Goal: Task Accomplishment & Management: Complete application form

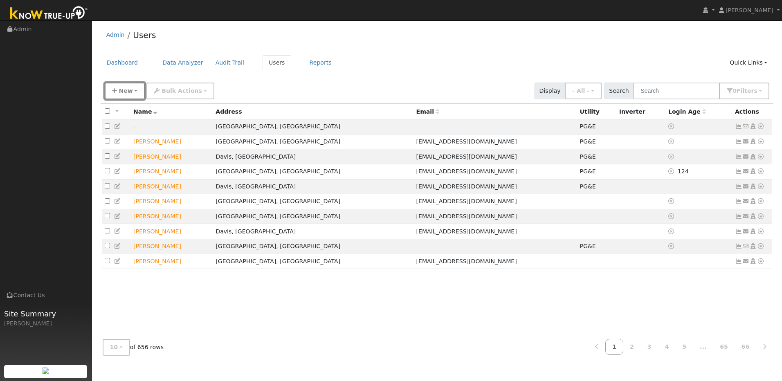
click at [128, 89] on span "New" at bounding box center [126, 90] width 14 height 7
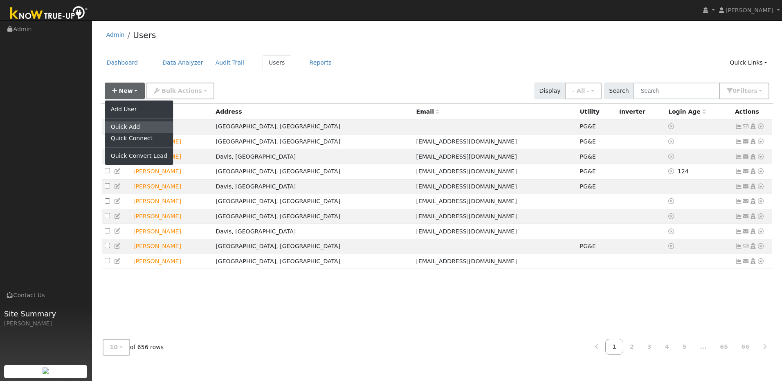
click at [143, 130] on link "Quick Add" at bounding box center [139, 126] width 68 height 11
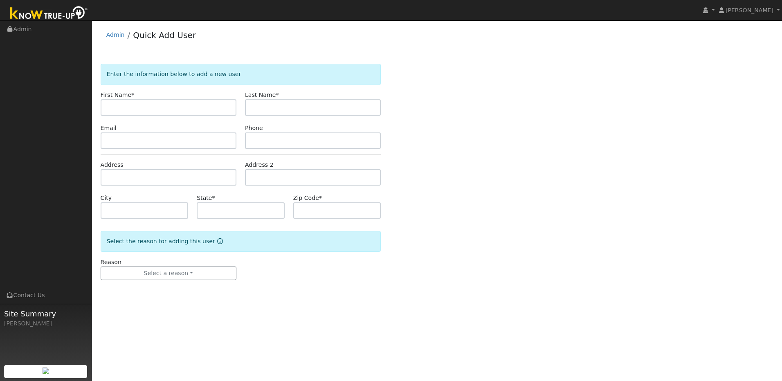
click at [136, 102] on input "text" at bounding box center [169, 107] width 136 height 16
type input "[PERSON_NAME]"
click at [272, 103] on input "text" at bounding box center [313, 107] width 136 height 16
type input "[PERSON_NAME]"
paste input "[EMAIL_ADDRESS][DOMAIN_NAME]"
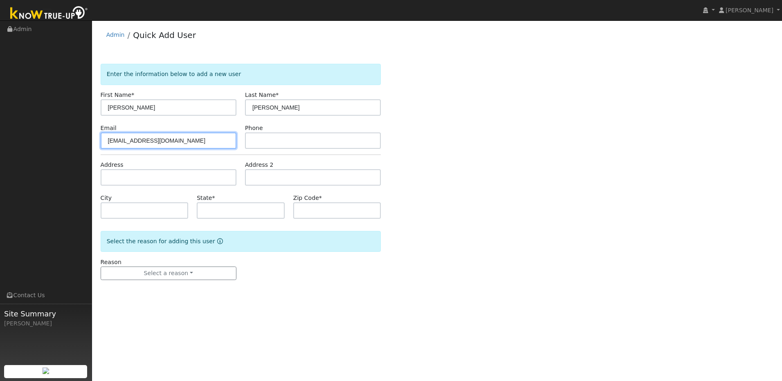
type input "[EMAIL_ADDRESS][DOMAIN_NAME]"
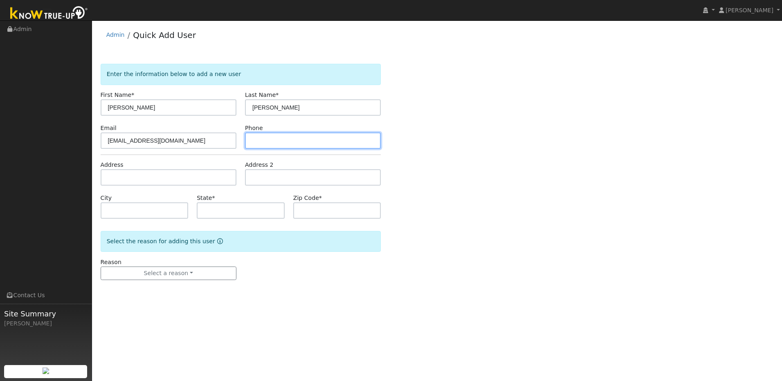
click at [267, 144] on input "text" at bounding box center [313, 140] width 136 height 16
paste input "[PHONE_NUMBER]"
type input "[PHONE_NUMBER]"
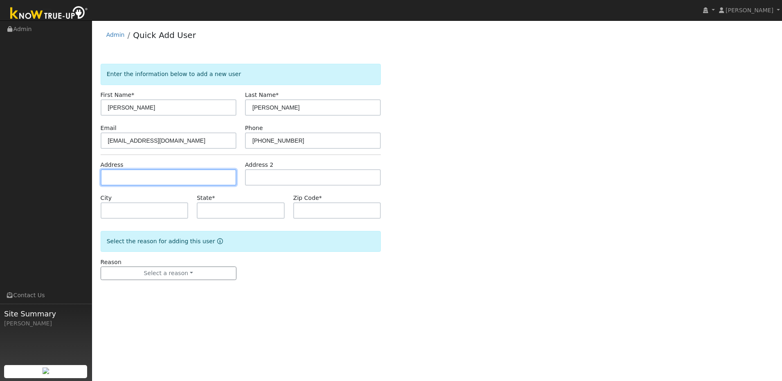
click at [168, 179] on input "text" at bounding box center [169, 177] width 136 height 16
paste input "[STREET_ADDRESS]"
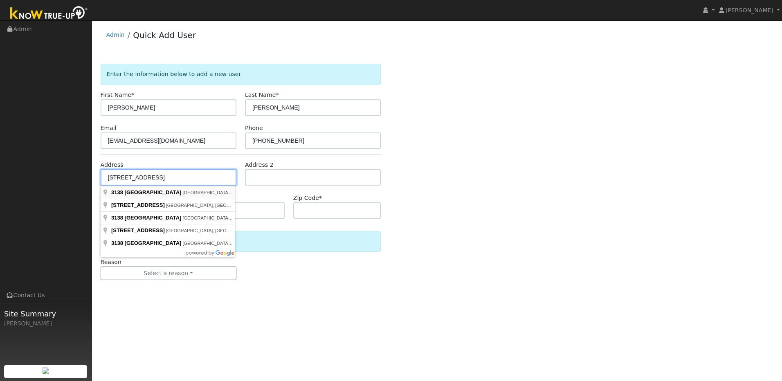
type input "[STREET_ADDRESS]"
type input "[GEOGRAPHIC_DATA]"
type input "CA"
type input "95682"
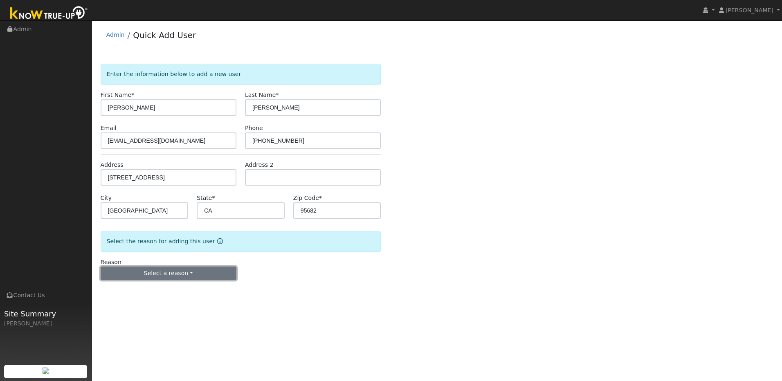
click at [188, 271] on button "Select a reason" at bounding box center [169, 274] width 136 height 14
click at [156, 289] on link "New lead" at bounding box center [146, 290] width 90 height 11
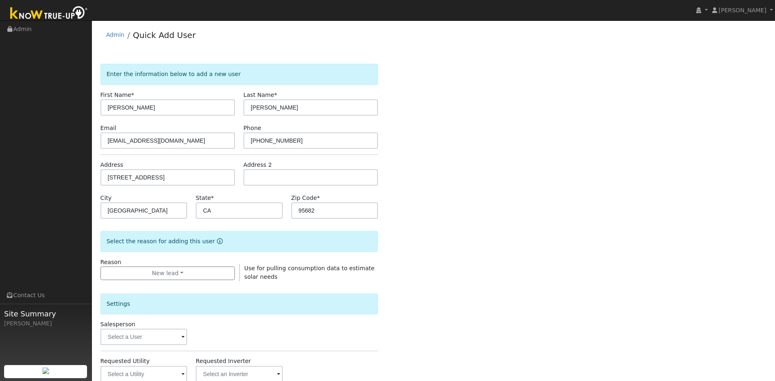
scroll to position [148, 0]
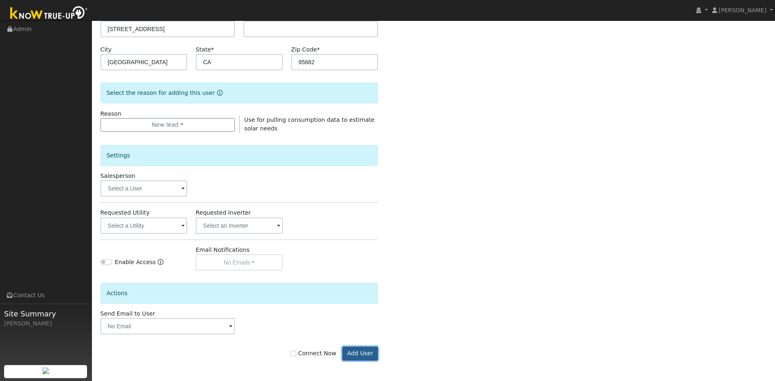
click at [363, 348] on button "Add User" at bounding box center [361, 354] width 36 height 14
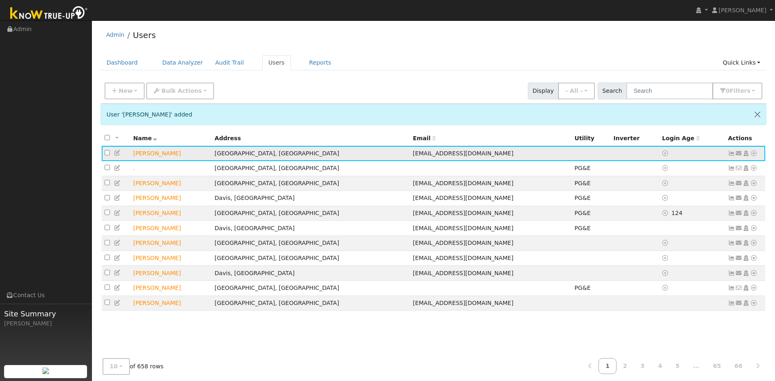
click at [754, 155] on icon at bounding box center [754, 153] width 7 height 6
click at [735, 211] on link "Connect" at bounding box center [730, 213] width 53 height 11
click at [755, 156] on icon at bounding box center [754, 153] width 7 height 6
click at [675, 217] on link "Utility" at bounding box center [669, 214] width 57 height 11
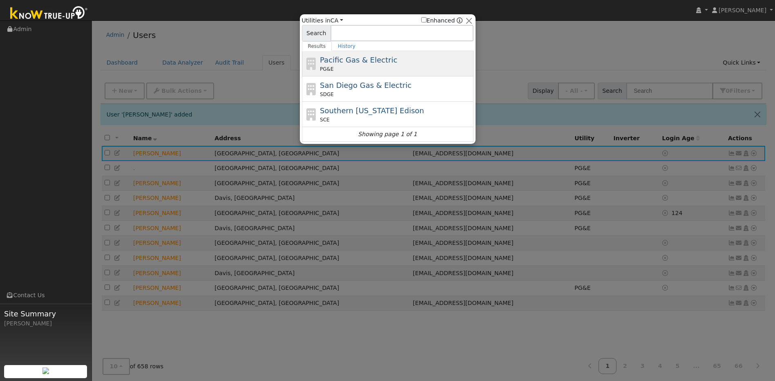
click at [406, 72] on div "PG&E" at bounding box center [396, 68] width 152 height 7
